Goal: Information Seeking & Learning: Learn about a topic

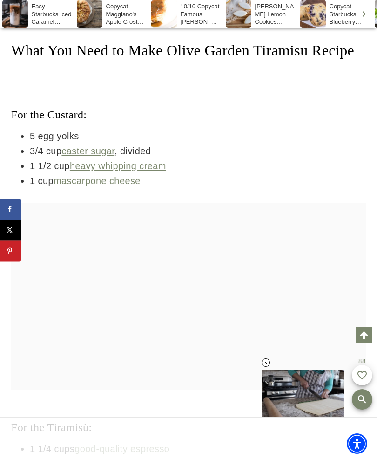
click at [153, 171] on link "heavy whipping cream" at bounding box center [118, 166] width 96 height 10
